Goal: Task Accomplishment & Management: Manage account settings

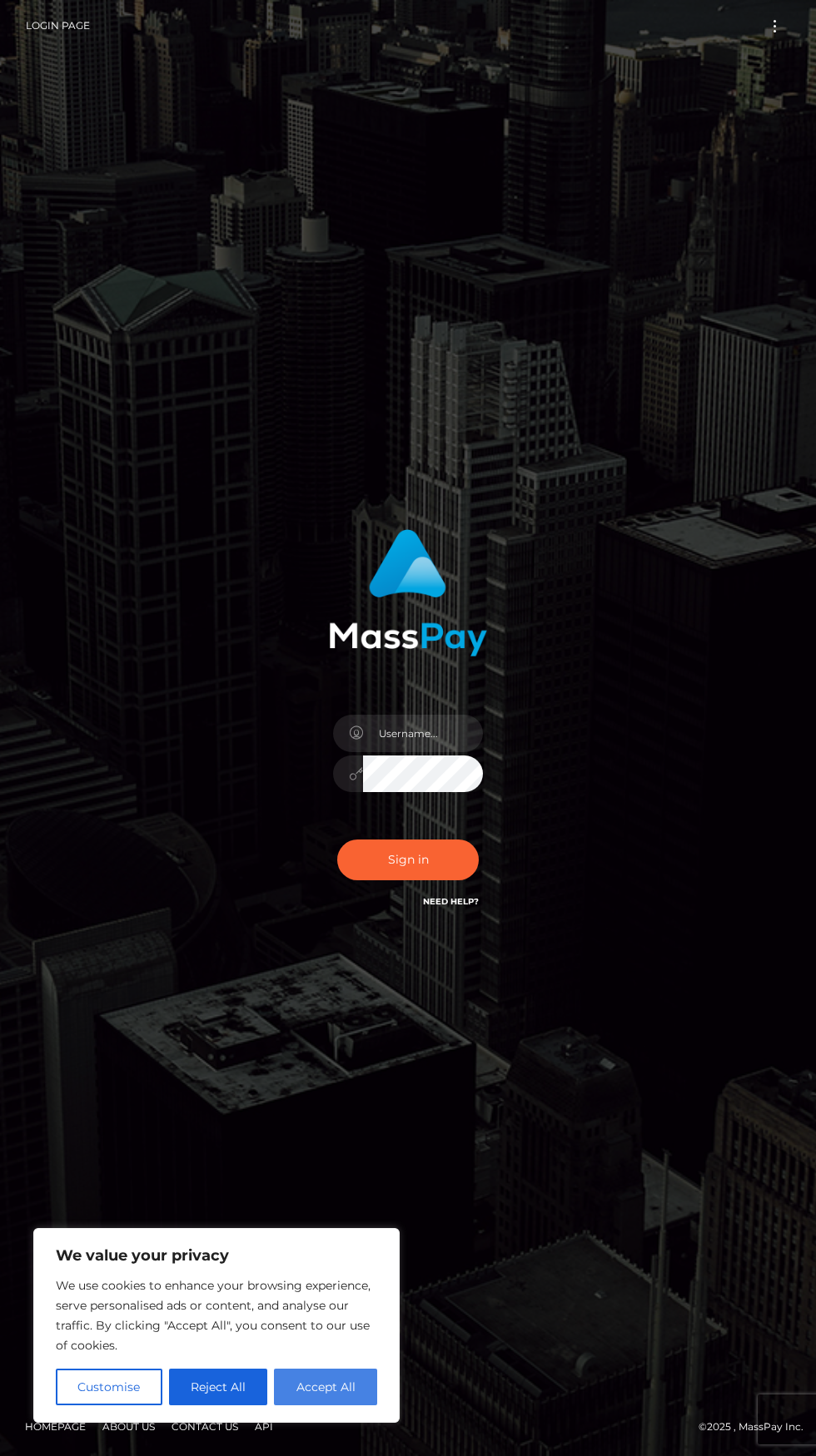
click at [358, 1370] on button "Accept All" at bounding box center [325, 1387] width 103 height 37
checkbox input "true"
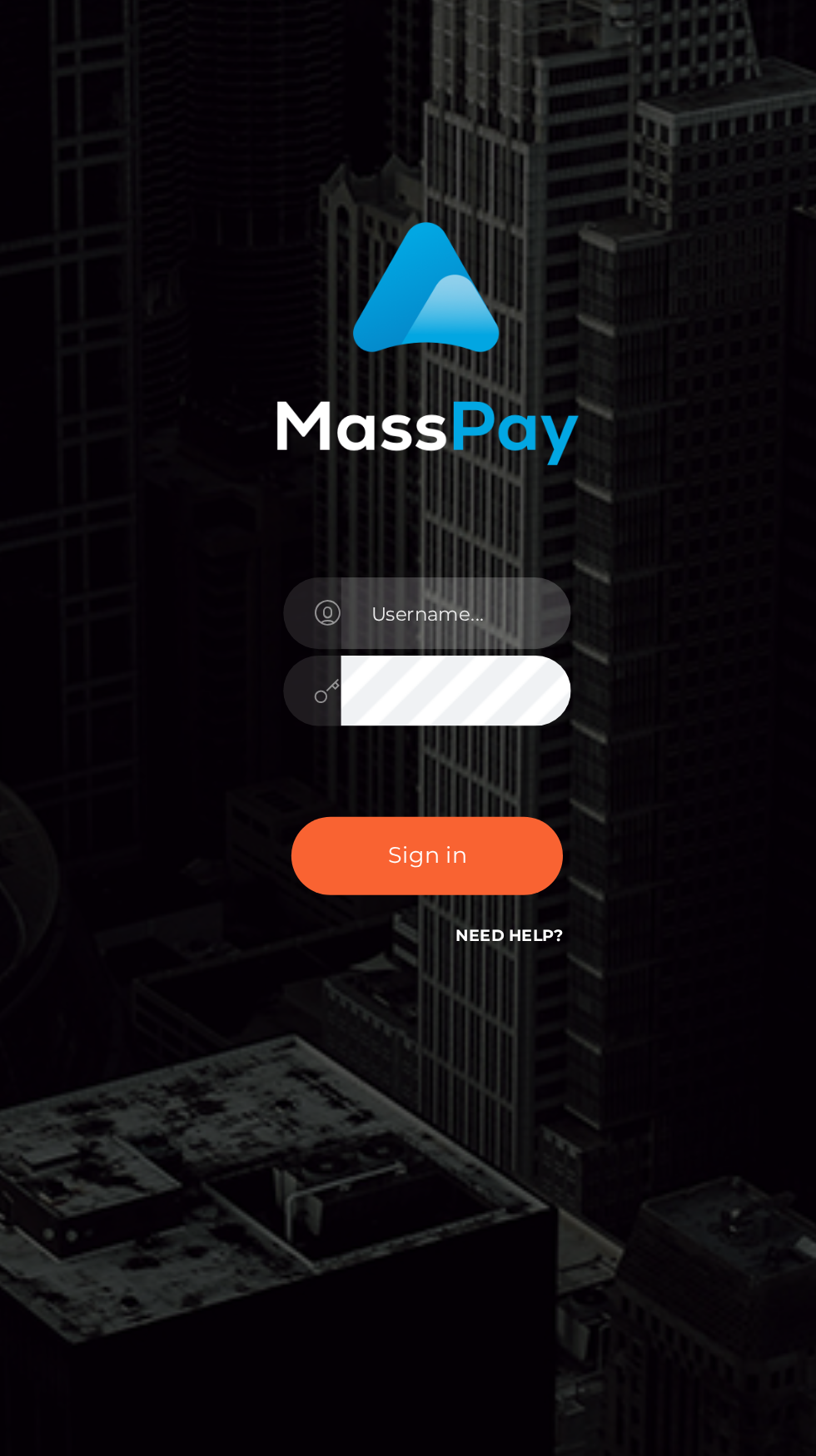
click at [397, 752] on input "text" at bounding box center [423, 733] width 120 height 38
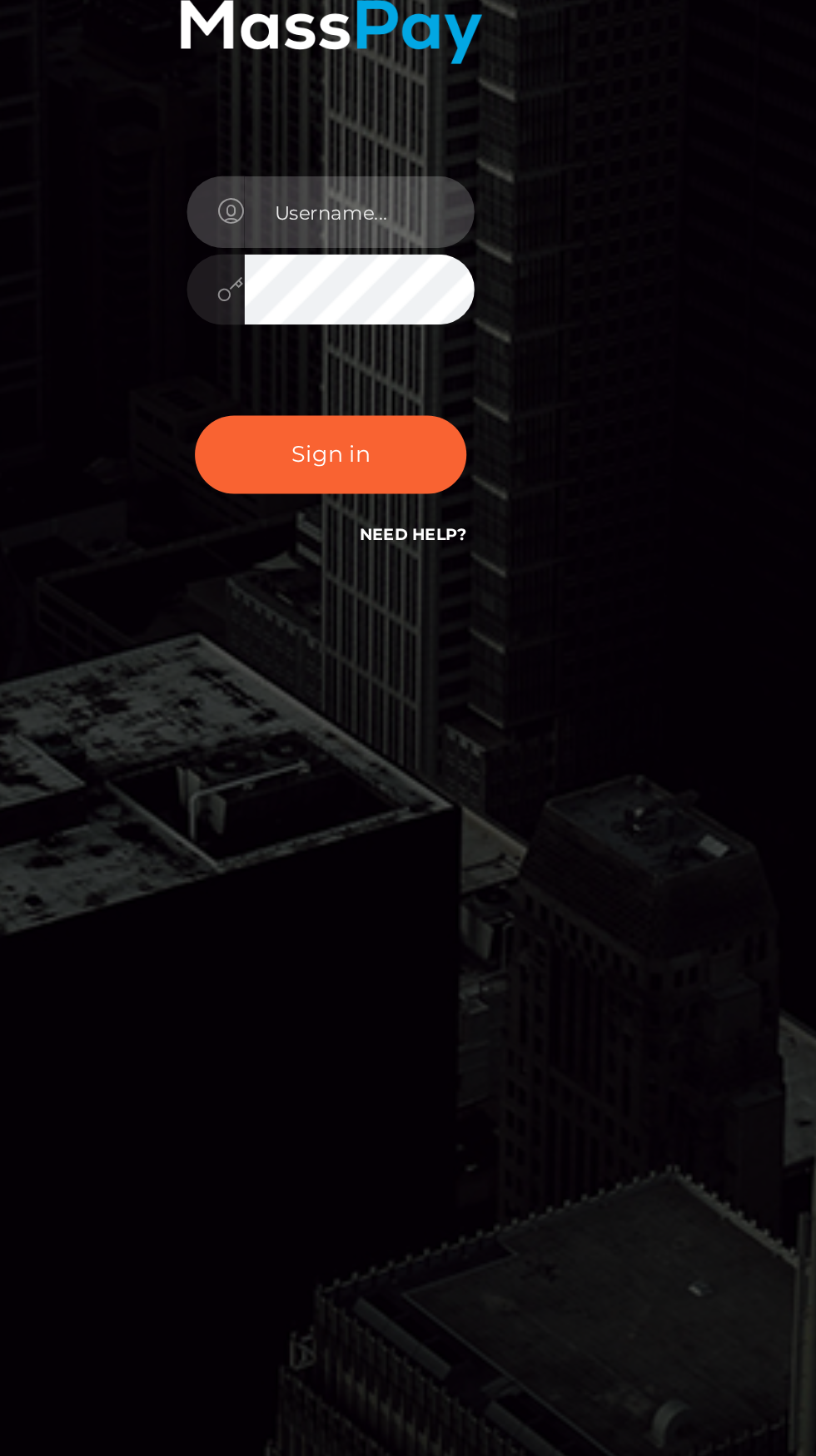
type input "[EMAIL_ADDRESS][DOMAIN_NAME]"
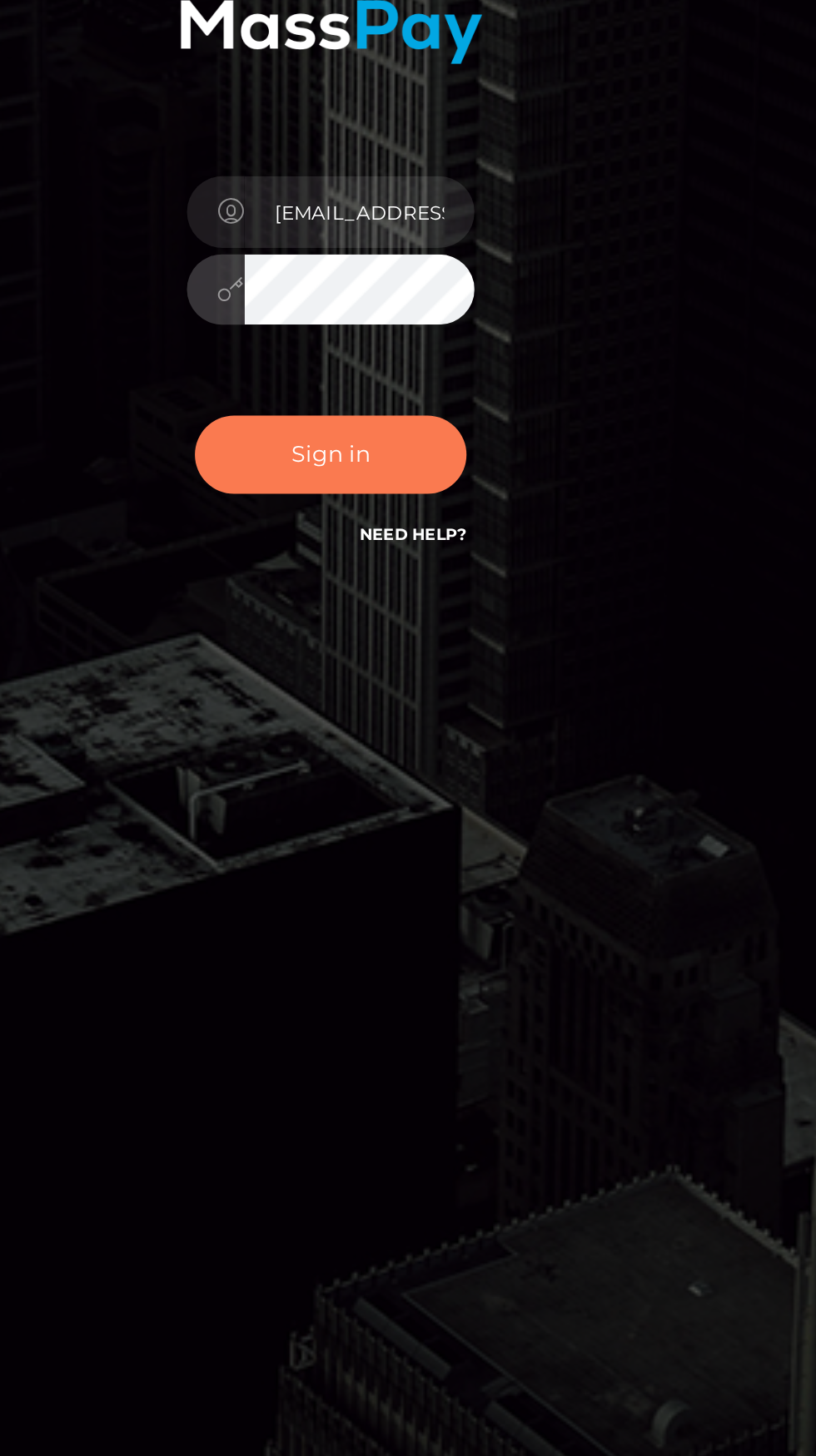
click at [382, 880] on button "Sign in" at bounding box center [408, 860] width 142 height 40
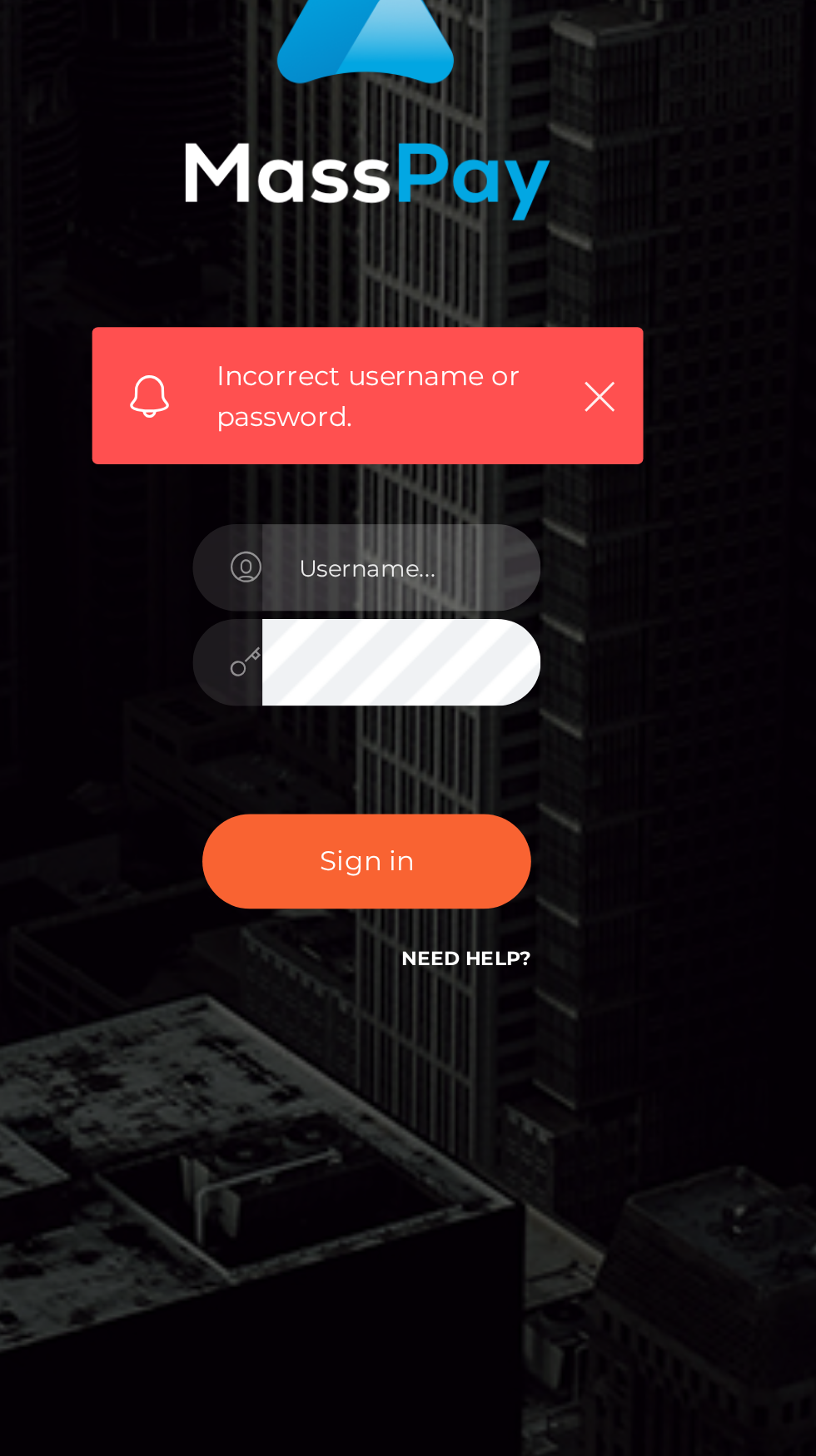
click at [395, 788] on input "text" at bounding box center [423, 769] width 120 height 38
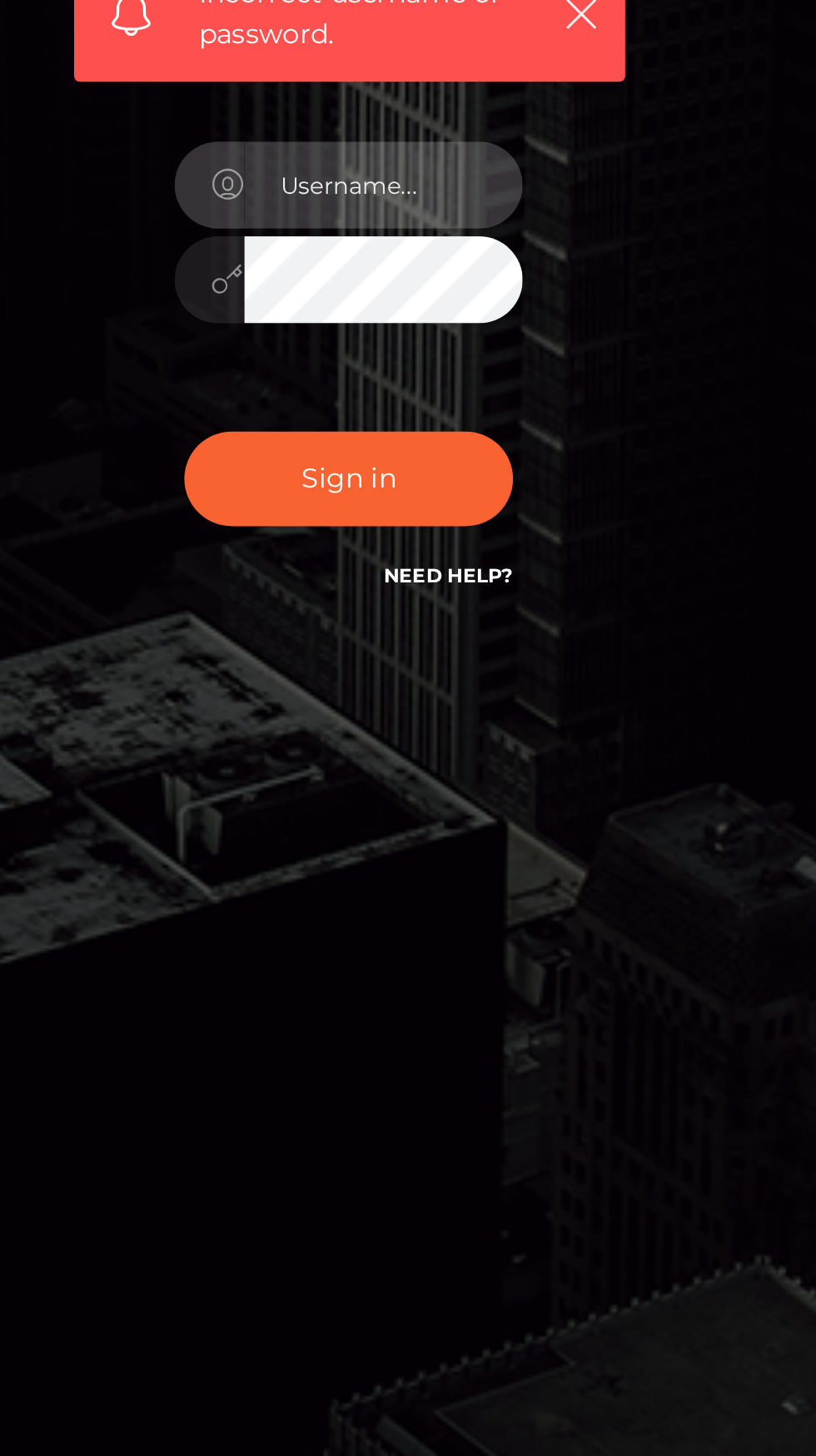
type input "[EMAIL_ADDRESS][DOMAIN_NAME]"
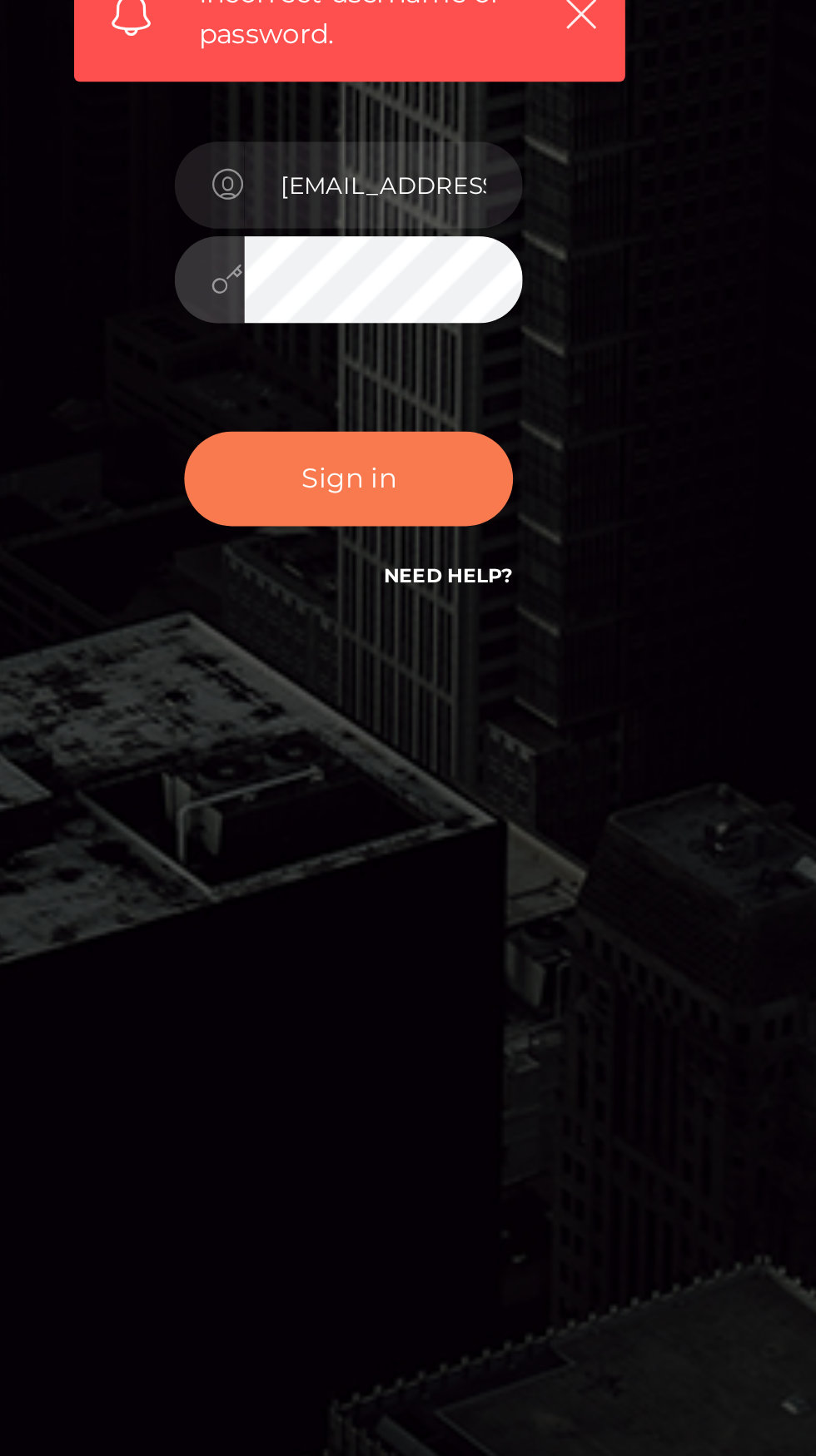
click at [397, 916] on button "Sign in" at bounding box center [408, 895] width 142 height 40
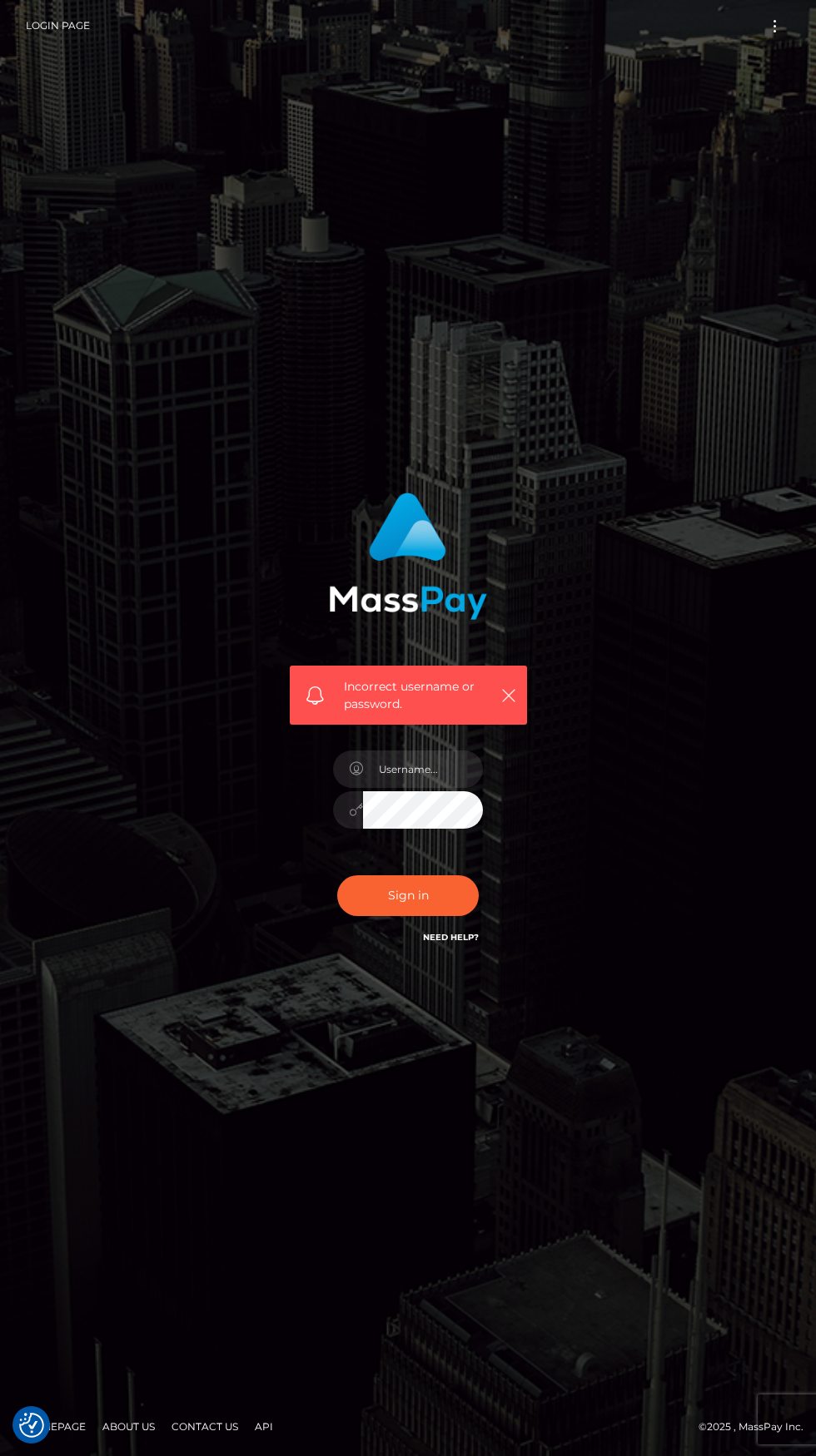
scroll to position [1, 0]
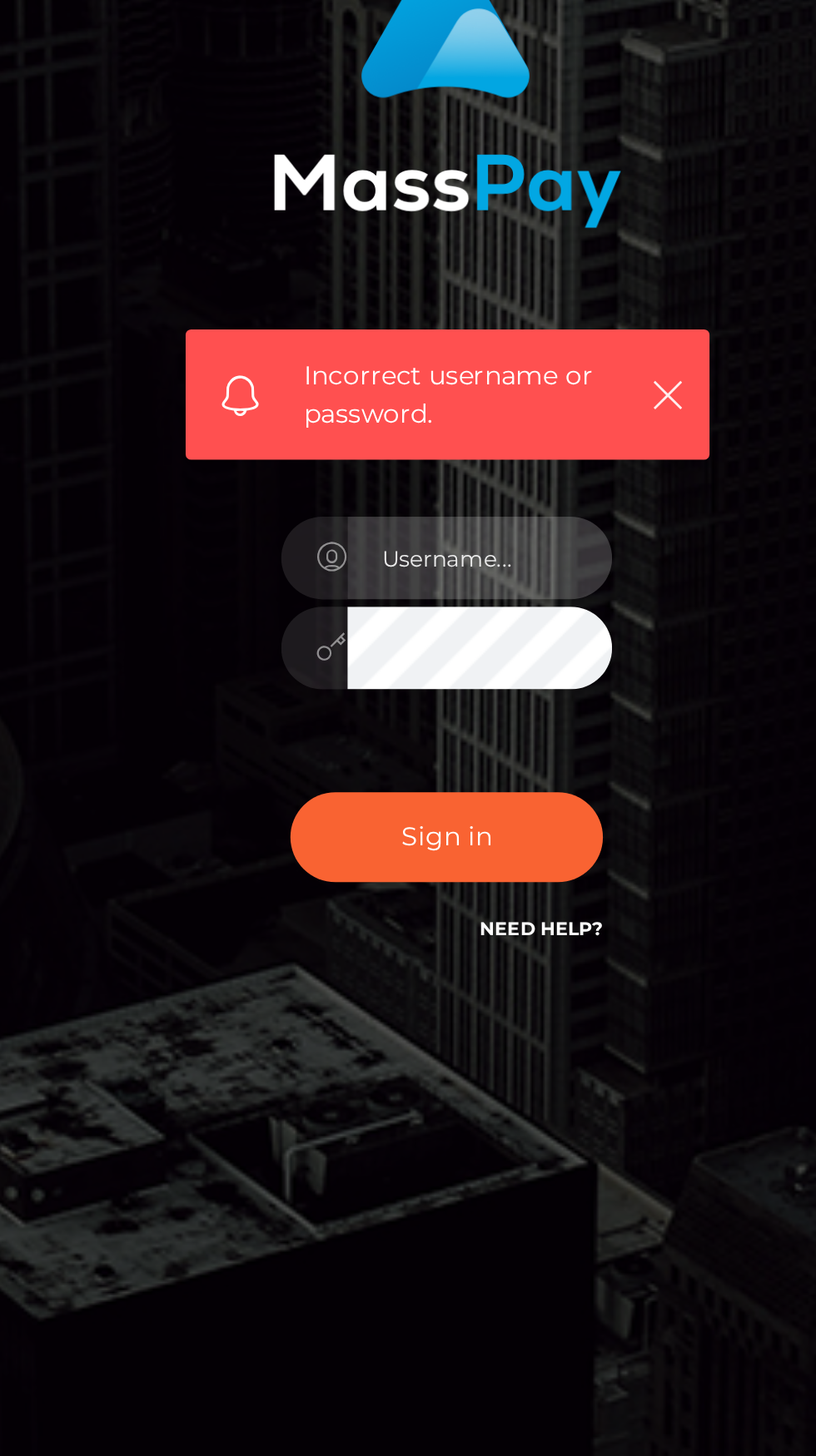
click at [395, 788] on input "text" at bounding box center [423, 769] width 120 height 38
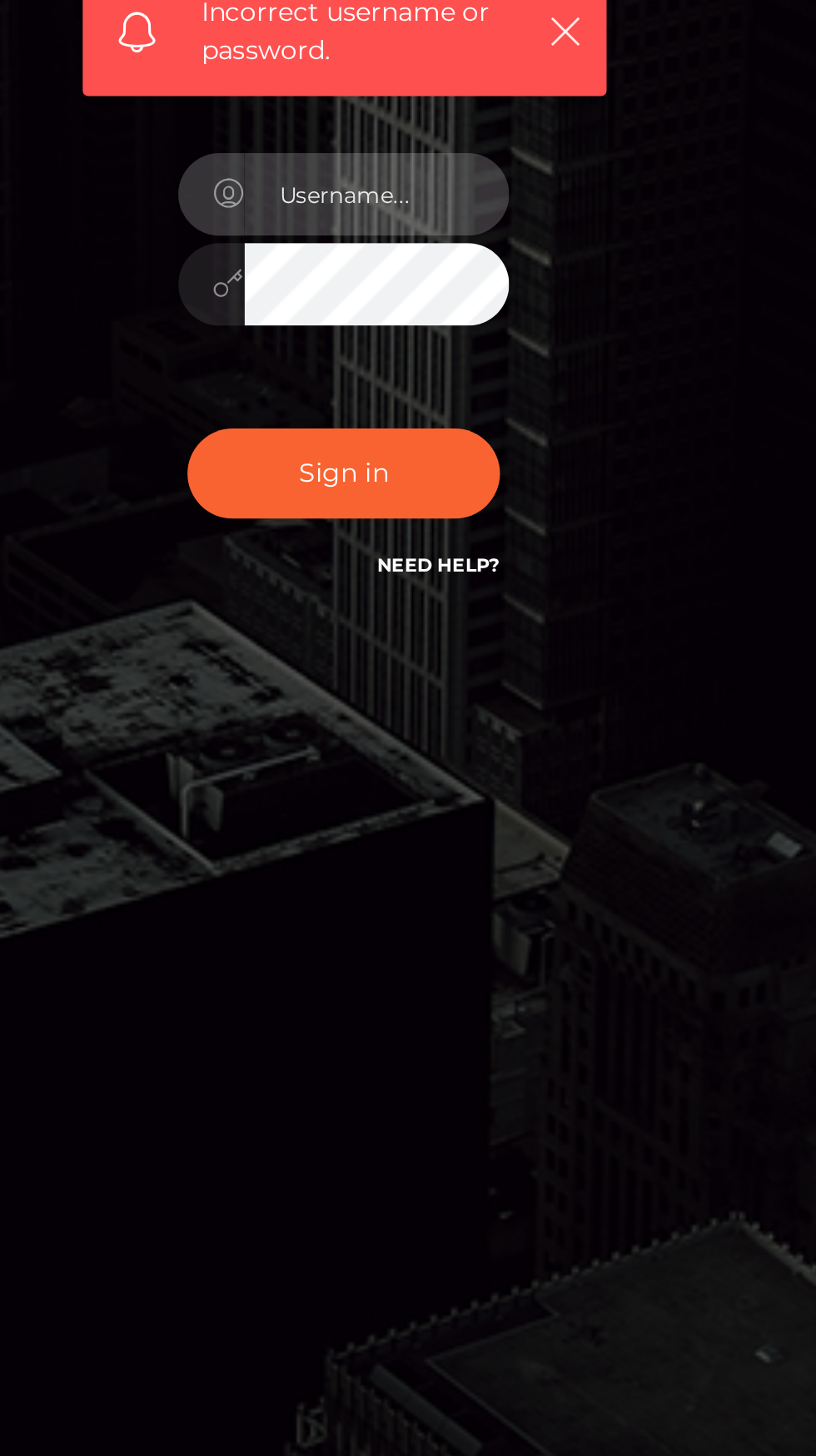
type input "[EMAIL_ADDRESS][DOMAIN_NAME]"
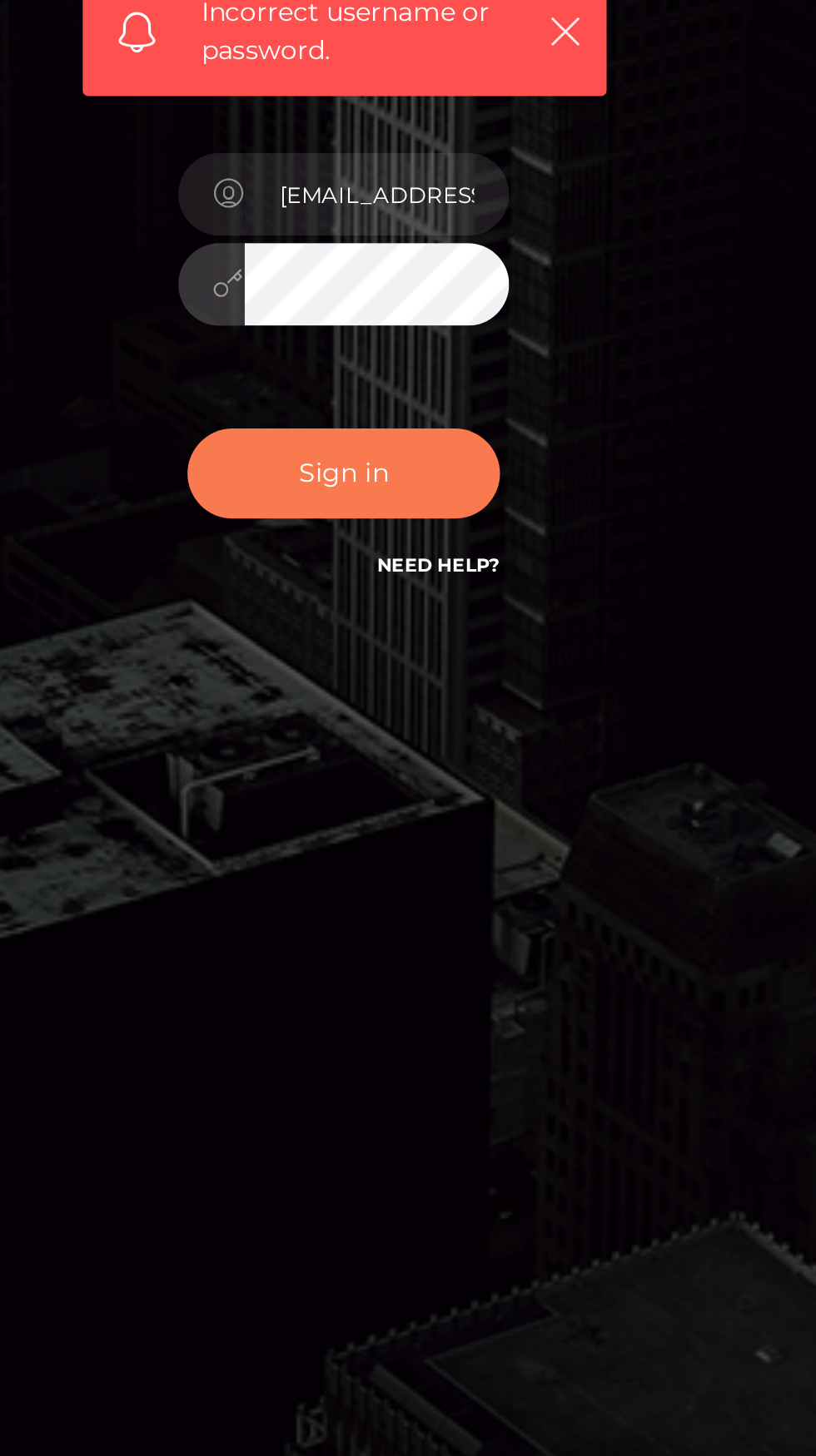
click at [390, 916] on button "Sign in" at bounding box center [408, 895] width 142 height 40
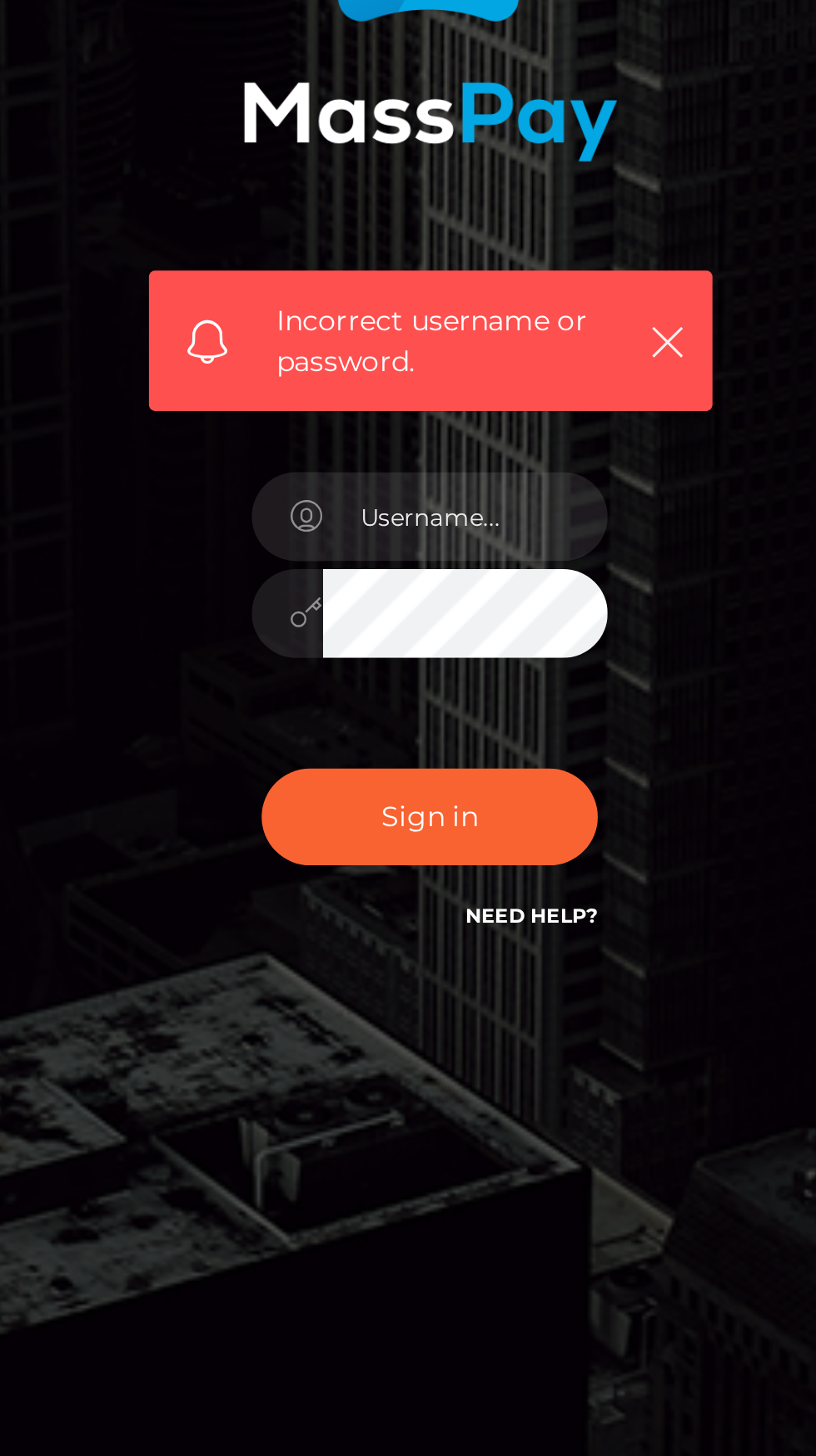
scroll to position [5, 0]
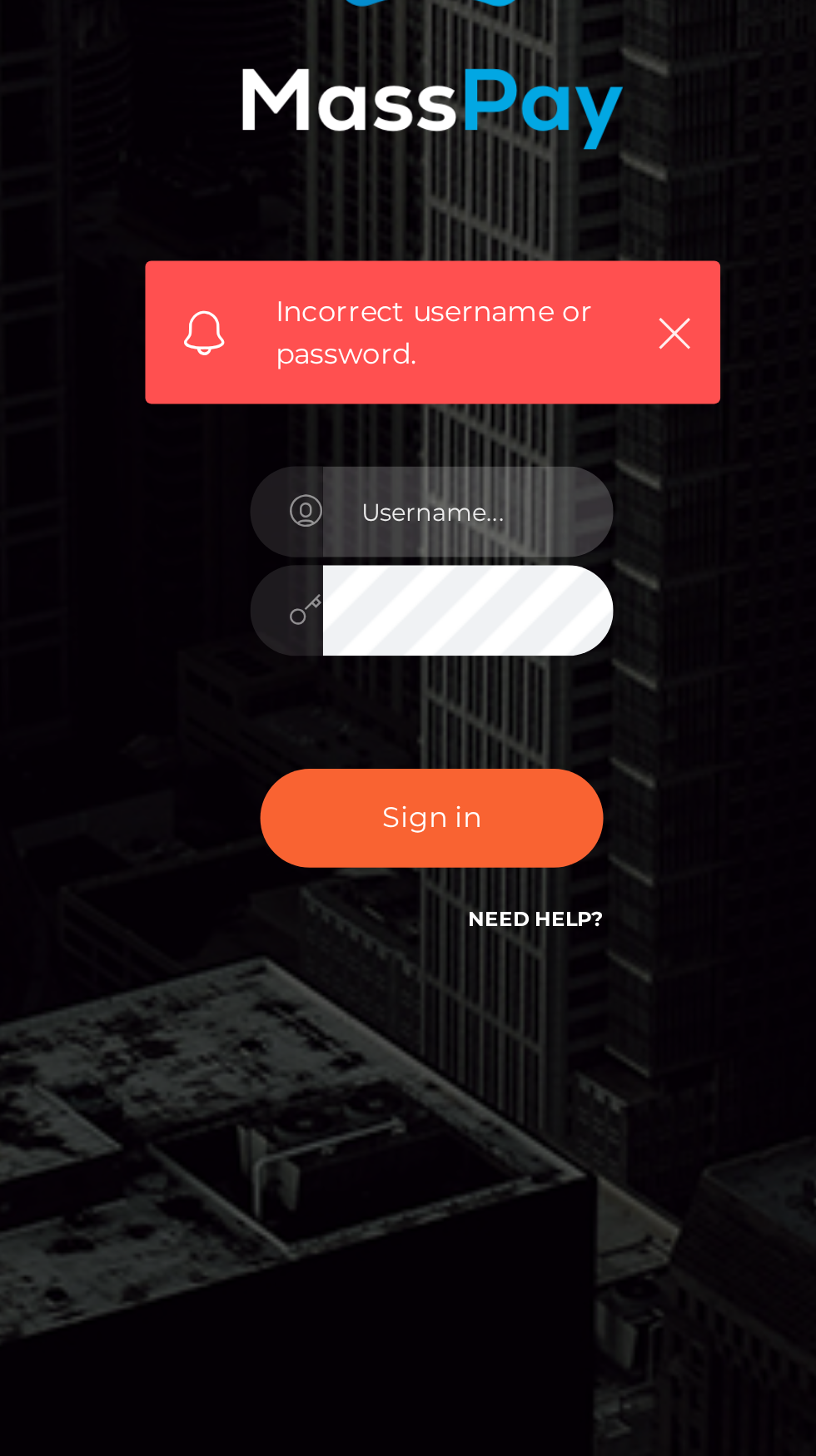
click at [419, 788] on input "text" at bounding box center [423, 769] width 120 height 38
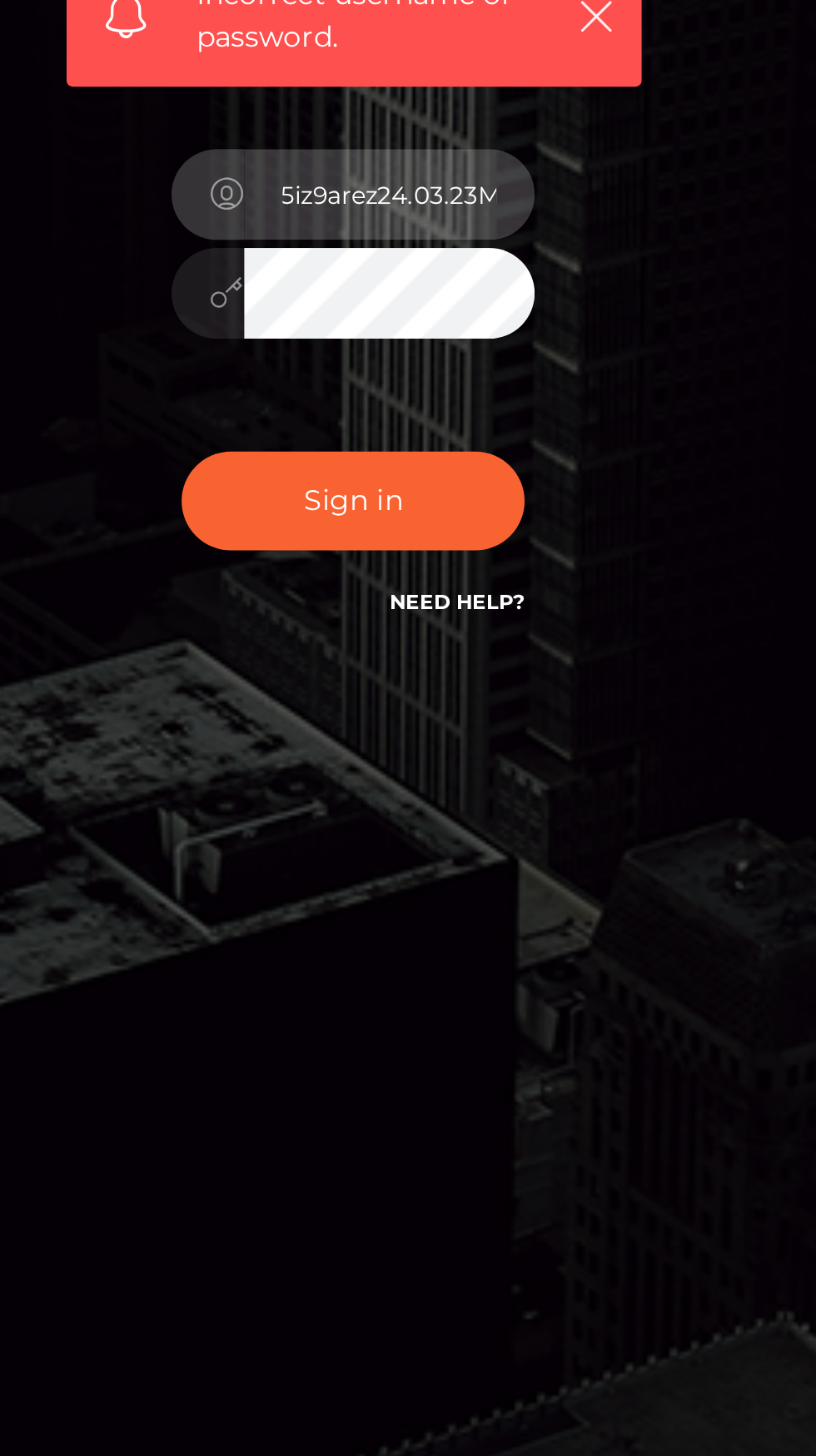
scroll to position [0, 8]
type input "5iz9arez24.03.23MP!"
type input "aphrodite.studio.adm@gmail.com"
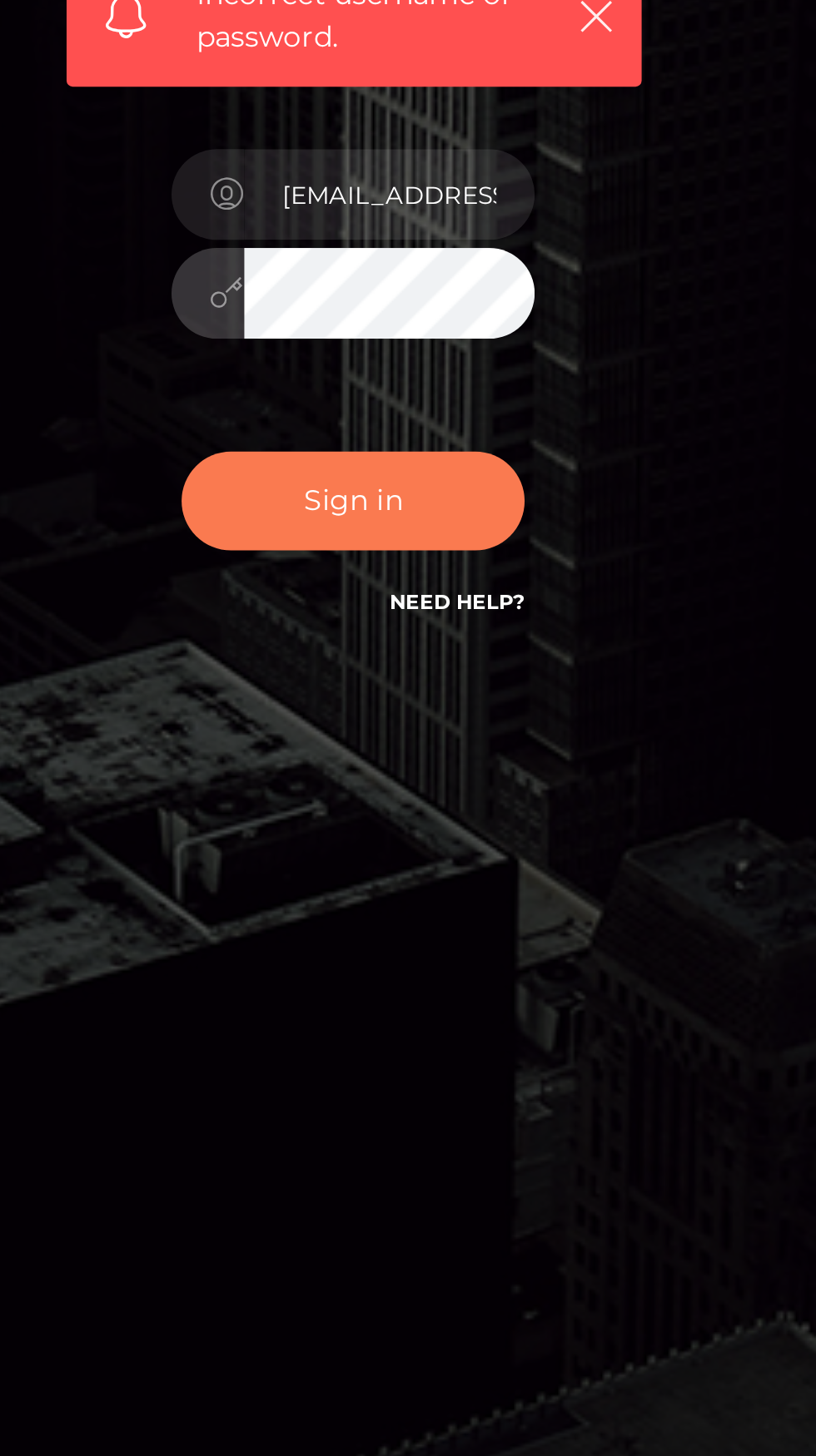
click at [393, 916] on button "Sign in" at bounding box center [408, 895] width 142 height 40
